Goal: Information Seeking & Learning: Learn about a topic

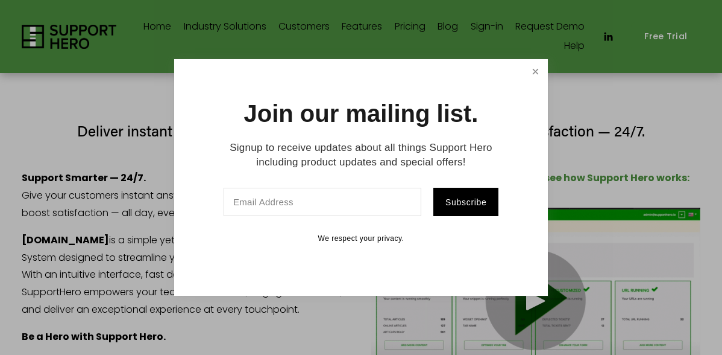
click at [536, 77] on link "Close" at bounding box center [535, 71] width 21 height 21
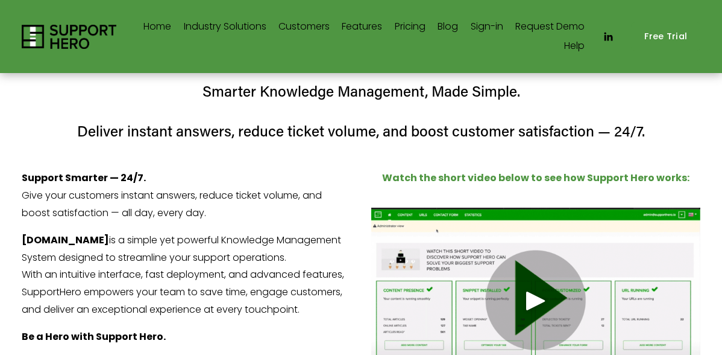
click at [360, 27] on link "Features" at bounding box center [362, 26] width 40 height 19
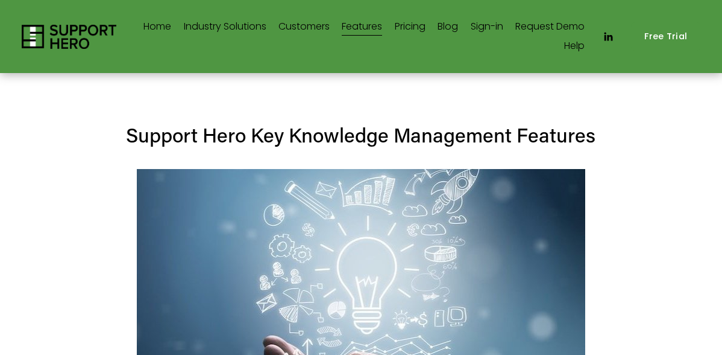
click at [490, 26] on link "Sign-in" at bounding box center [487, 26] width 33 height 19
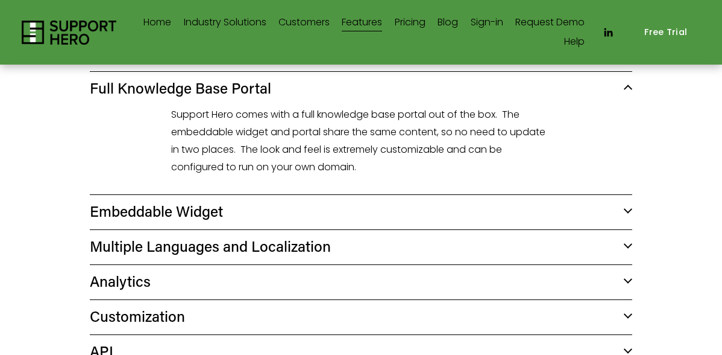
scroll to position [422, 0]
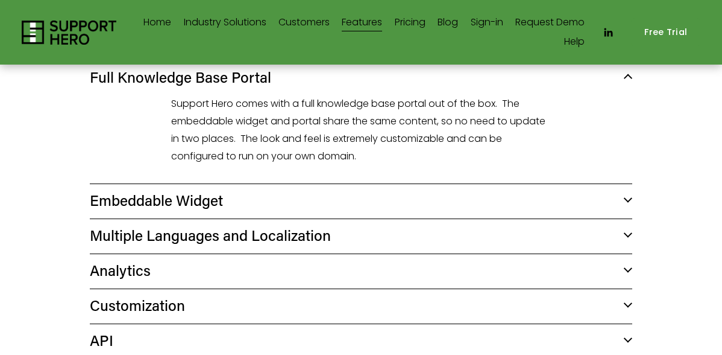
click at [358, 24] on link "Features" at bounding box center [362, 22] width 40 height 19
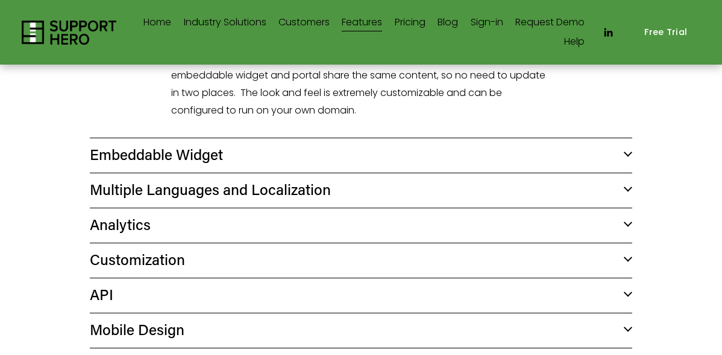
scroll to position [472, 0]
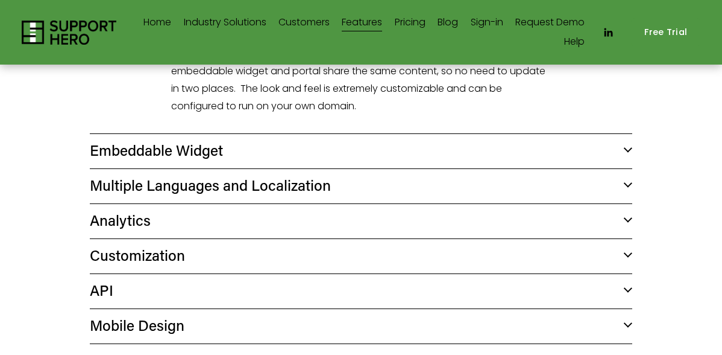
click at [197, 154] on span "Embeddable Widget" at bounding box center [357, 149] width 535 height 19
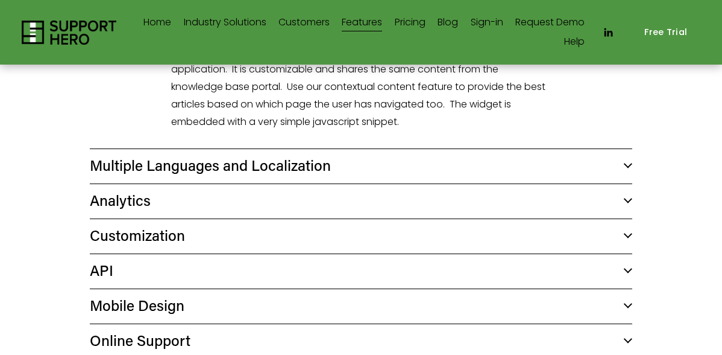
scroll to position [634, 0]
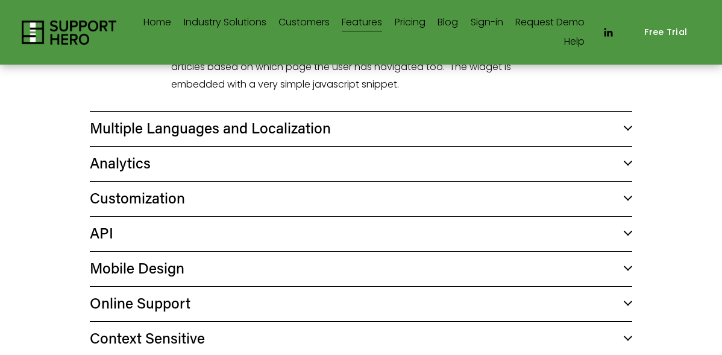
click at [191, 138] on button "Multiple Languages and Localization" at bounding box center [361, 129] width 543 height 34
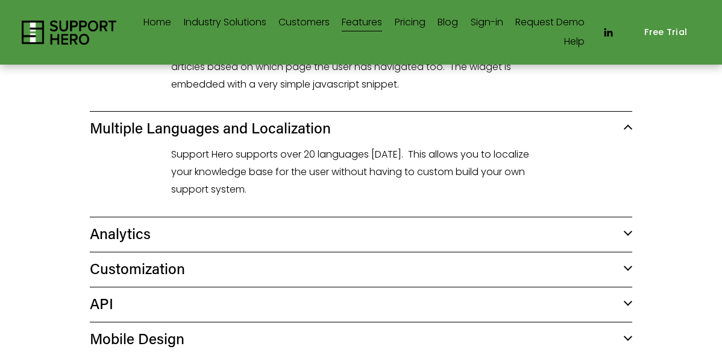
click at [154, 230] on span "Analytics" at bounding box center [357, 232] width 535 height 19
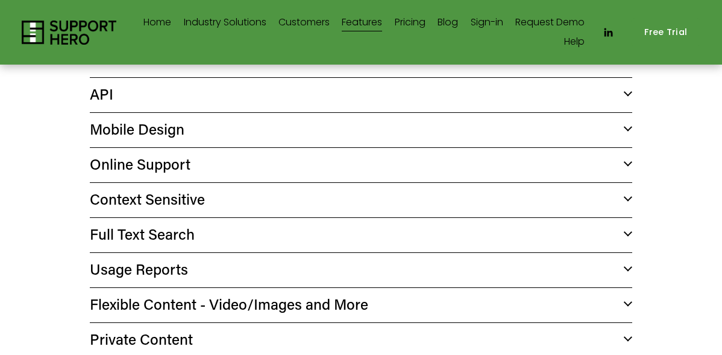
scroll to position [997, 0]
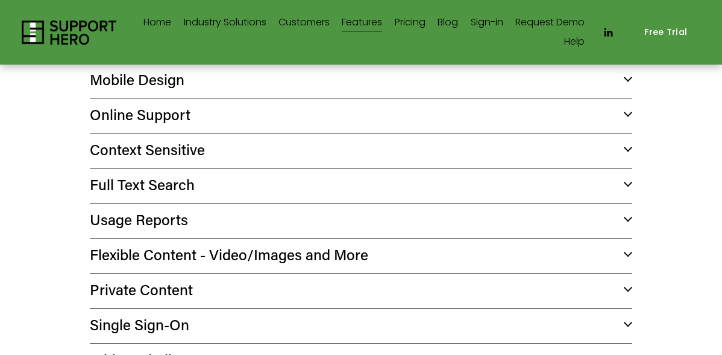
click at [147, 124] on span "Online Support" at bounding box center [357, 113] width 535 height 19
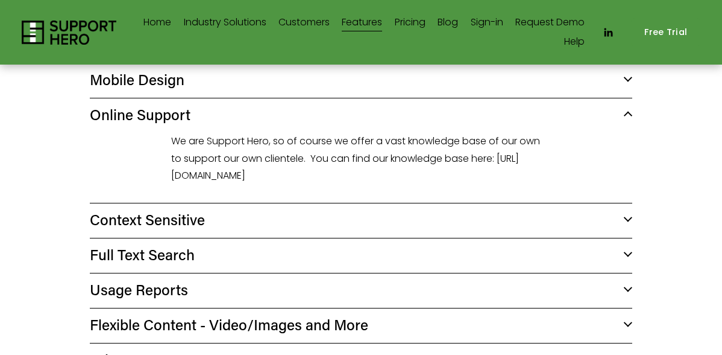
click at [138, 229] on span "Context Sensitive" at bounding box center [357, 218] width 535 height 19
